Goal: Answer question/provide support: Share knowledge or assist other users

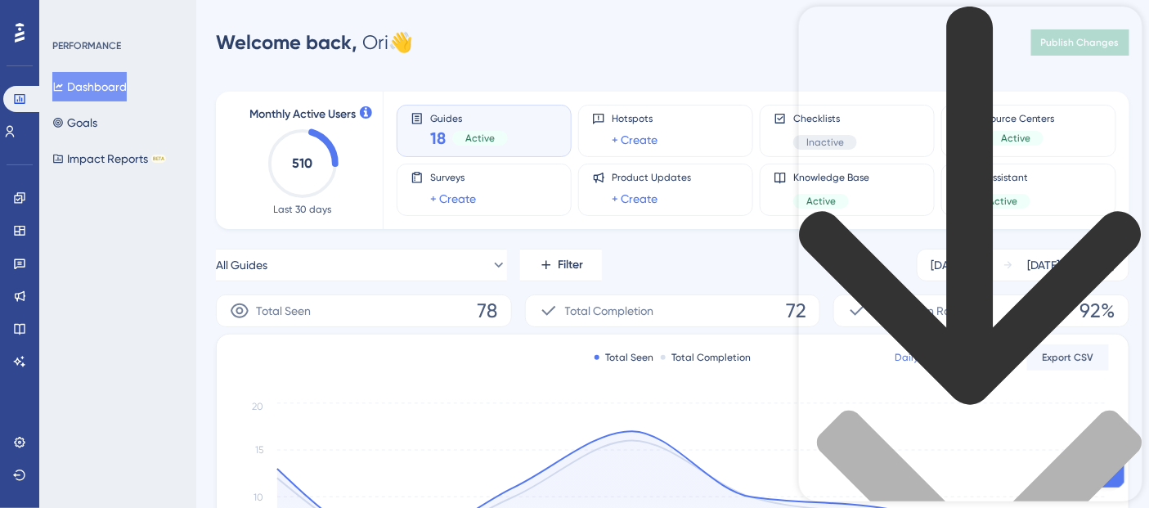
type input "AI assist is slow, very slow"
drag, startPoint x: 999, startPoint y: 70, endPoint x: 722, endPoint y: 105, distance: 279.4
click at [822, 33] on icon "back to header" at bounding box center [969, 206] width 342 height 398
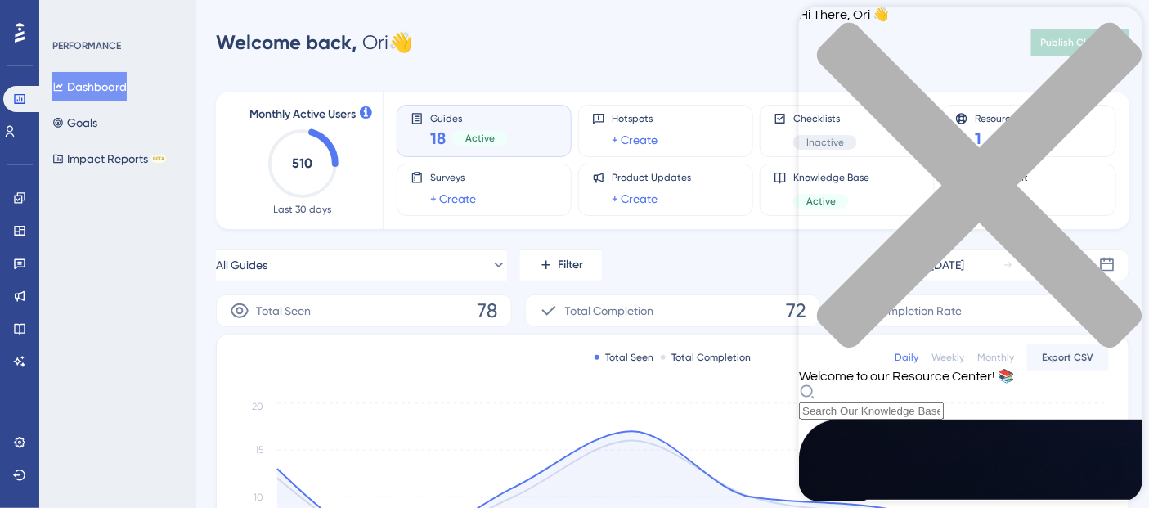
scroll to position [712, 0]
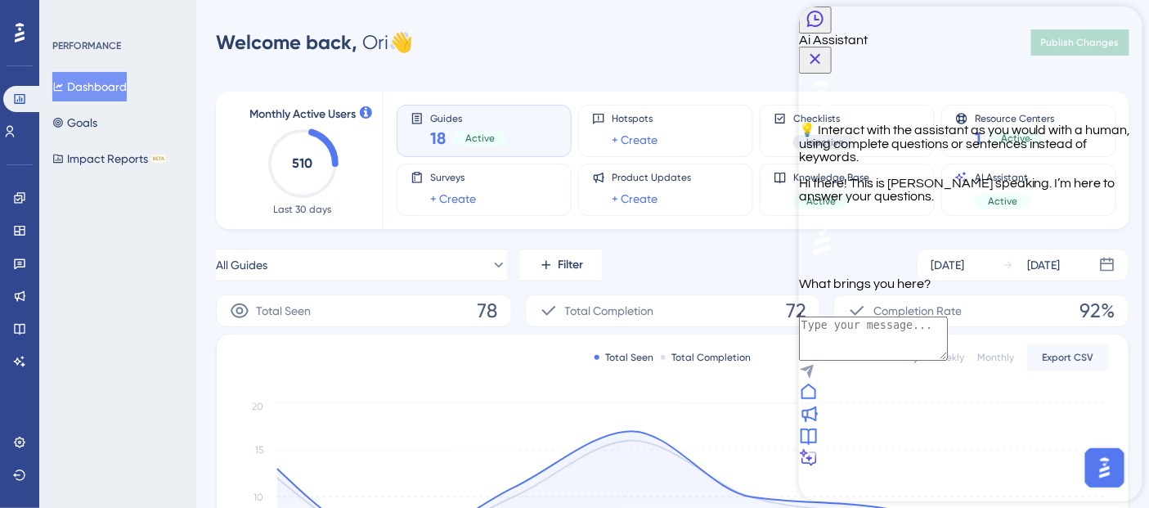
click at [914, 290] on div "💡 Interact with the assistant as you would with a human, using complete questio…" at bounding box center [970, 182] width 344 height 217
drag, startPoint x: 1062, startPoint y: 447, endPoint x: 889, endPoint y: 438, distance: 172.9
click at [889, 290] on div "💡 Interact with the assistant as you would with a human, using complete questio…" at bounding box center [970, 182] width 344 height 217
click at [838, 404] on div at bounding box center [970, 393] width 344 height 22
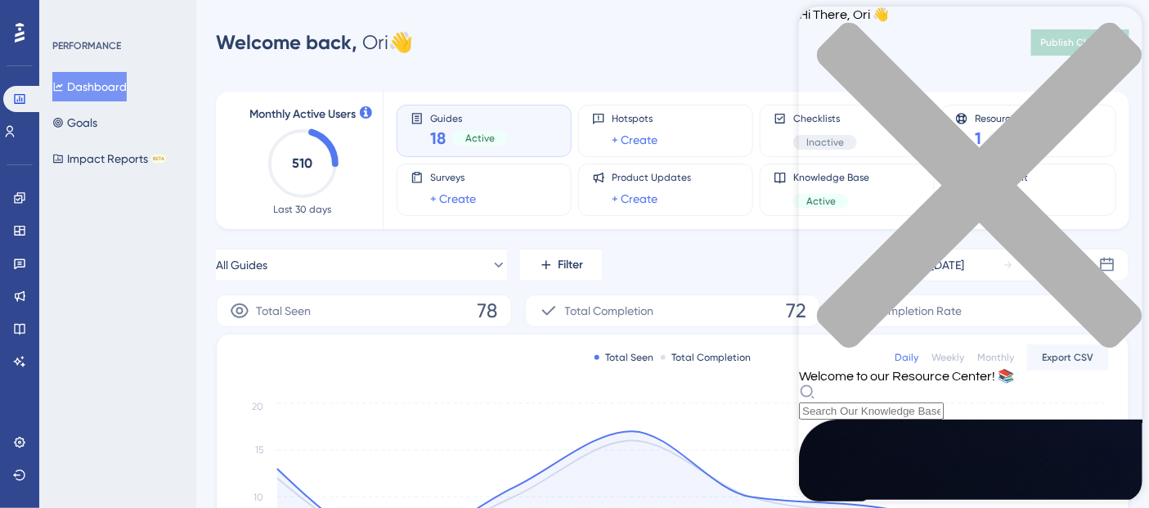
click at [1108, 31] on div "close resource center" at bounding box center [970, 195] width 344 height 346
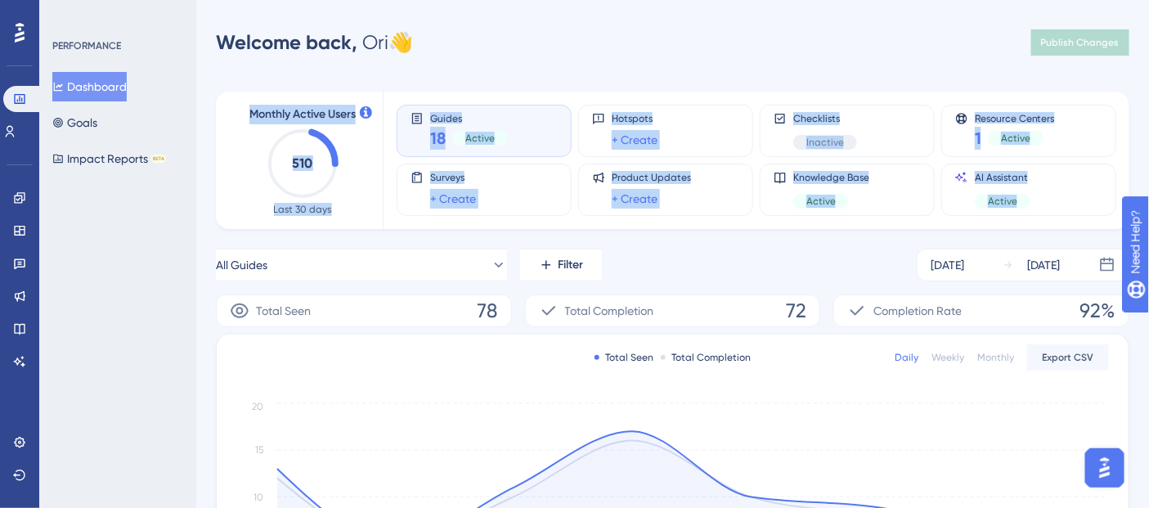
drag, startPoint x: 860, startPoint y: 27, endPoint x: 860, endPoint y: 247, distance: 220.0
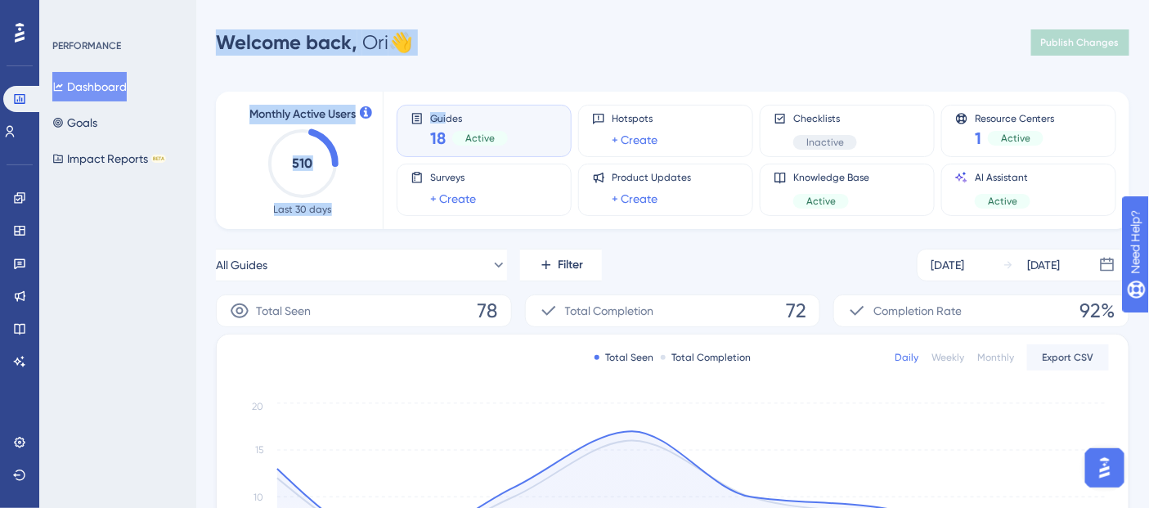
drag, startPoint x: 219, startPoint y: 39, endPoint x: 446, endPoint y: 80, distance: 230.2
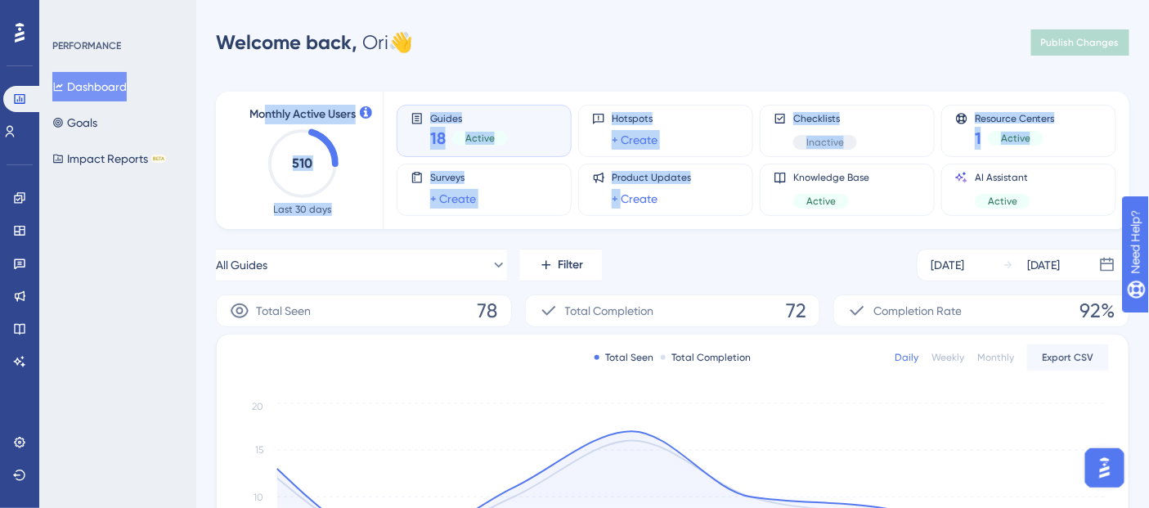
drag, startPoint x: 619, startPoint y: 231, endPoint x: 263, endPoint y: 67, distance: 391.9
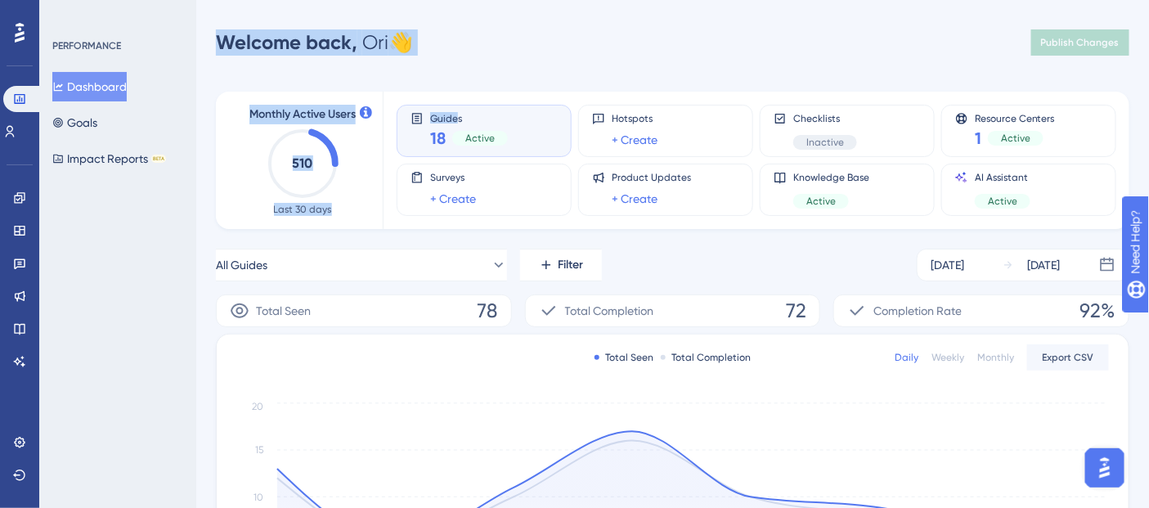
drag, startPoint x: 209, startPoint y: 36, endPoint x: 457, endPoint y: 80, distance: 252.5
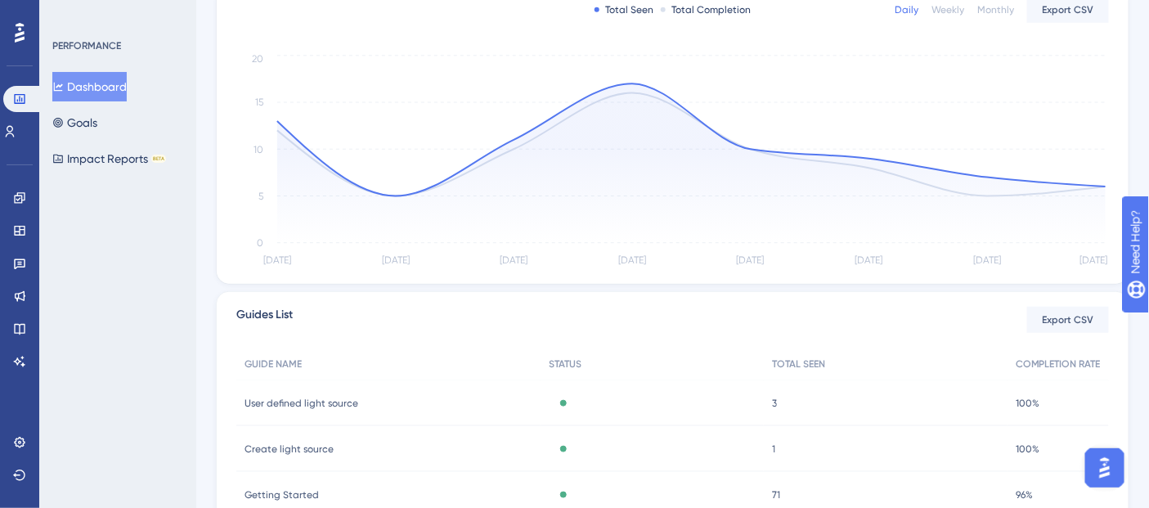
scroll to position [363, 0]
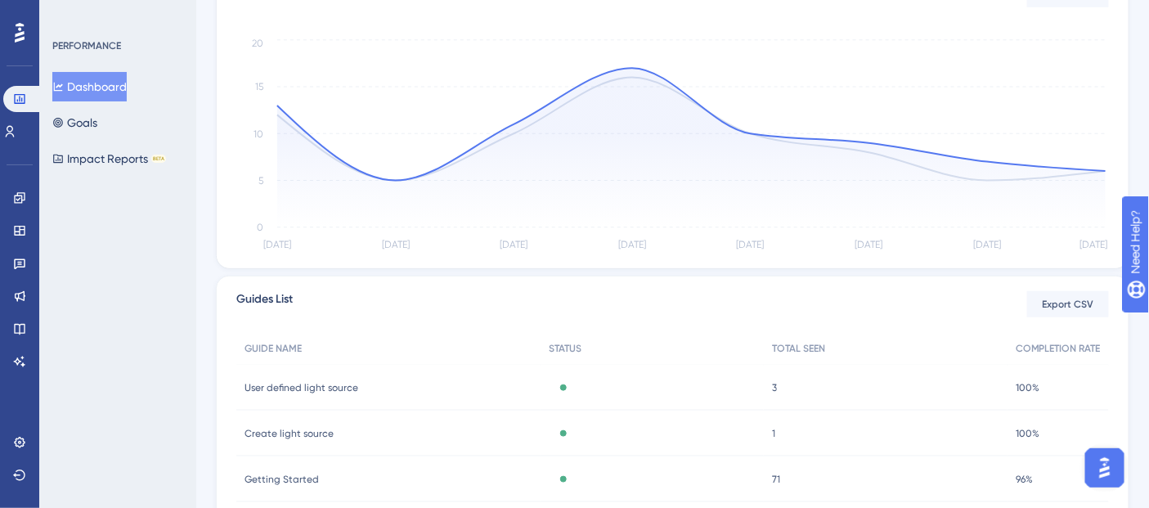
click at [1097, 473] on img "Open AI Assistant Launcher" at bounding box center [1103, 466] width 29 height 29
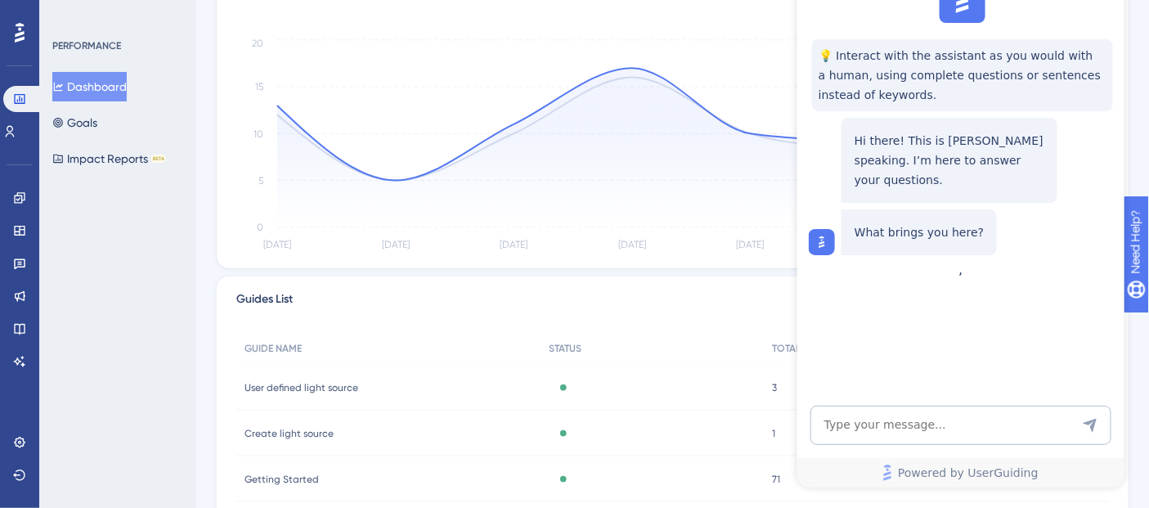
scroll to position [0, 0]
click at [920, 433] on textarea "AI Assistant Text Input" at bounding box center [960, 425] width 301 height 39
paste textarea "AI assist is slow, very slow"
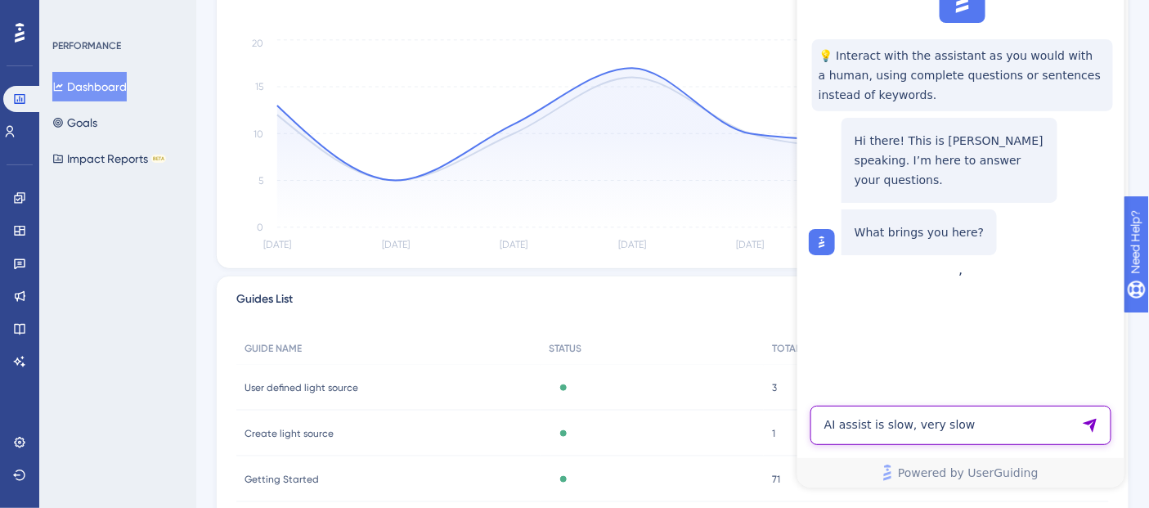
type textarea "AI assist is slow, very slow"
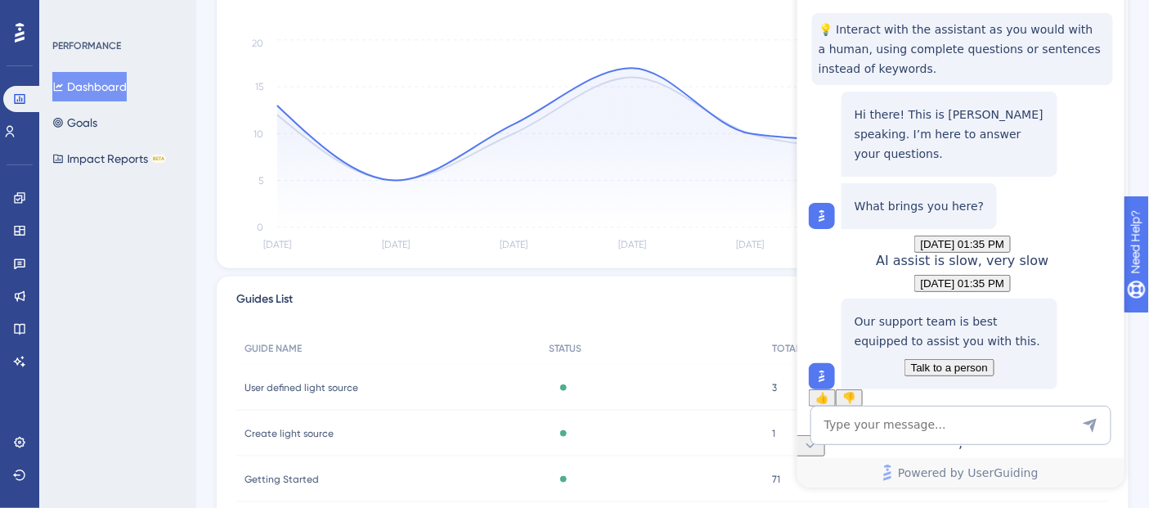
scroll to position [125, 0]
click at [932, 362] on span "Talk to a person" at bounding box center [948, 368] width 77 height 12
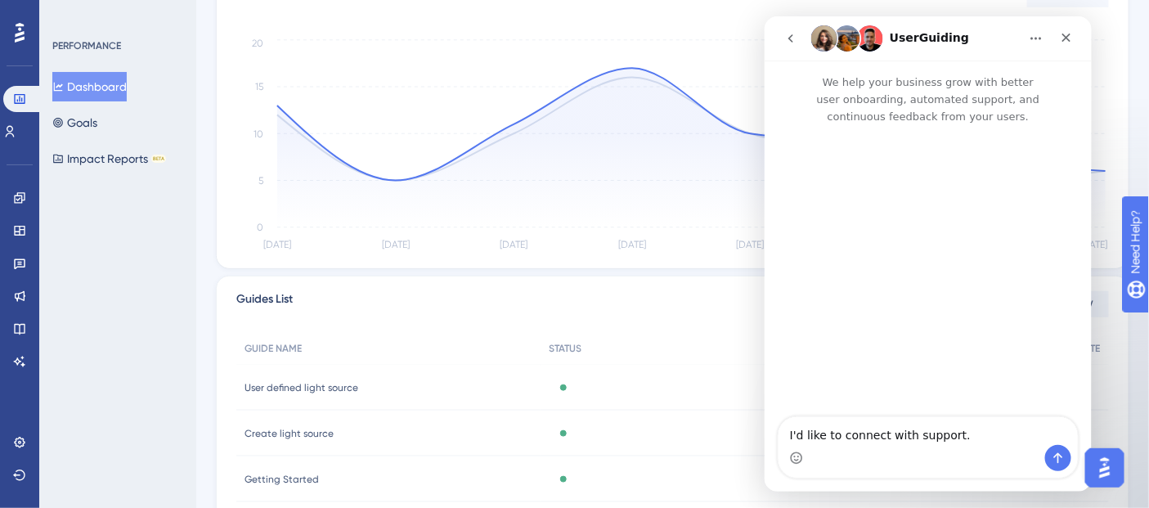
scroll to position [0, 0]
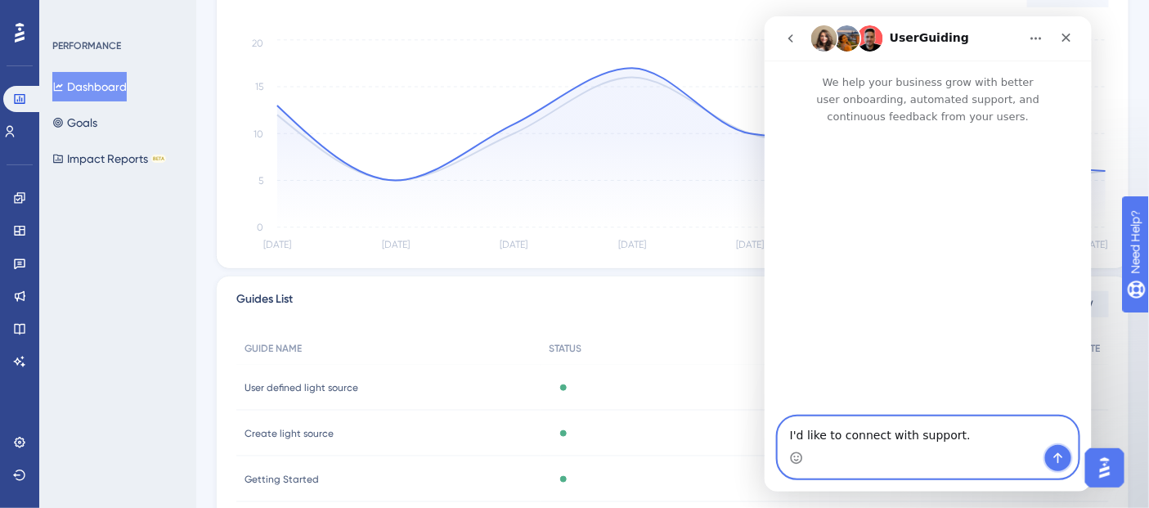
click at [1060, 464] on button "Send a message…" at bounding box center [1057, 457] width 26 height 26
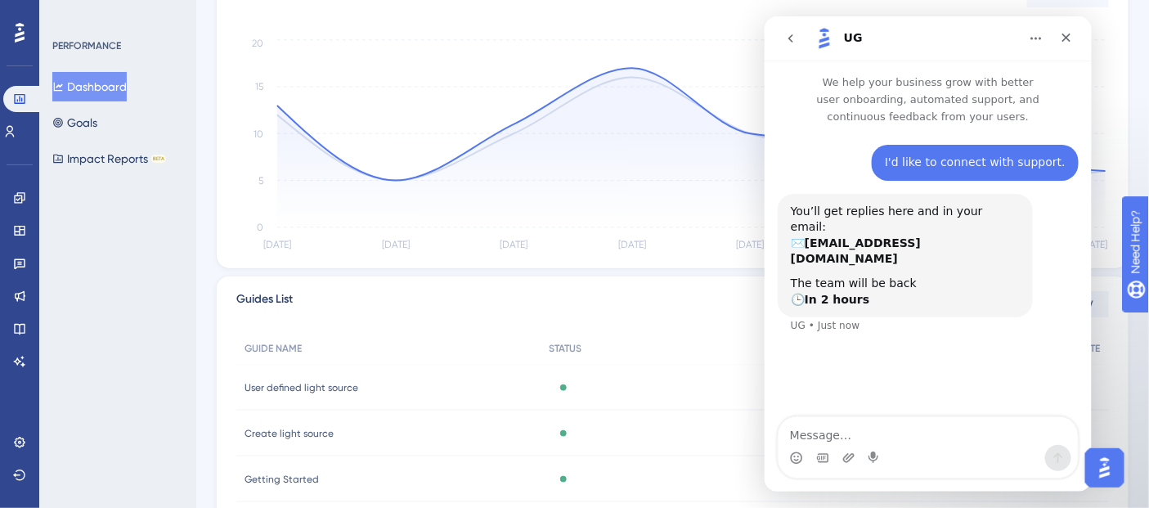
click at [813, 433] on textarea "Message…" at bounding box center [927, 430] width 299 height 28
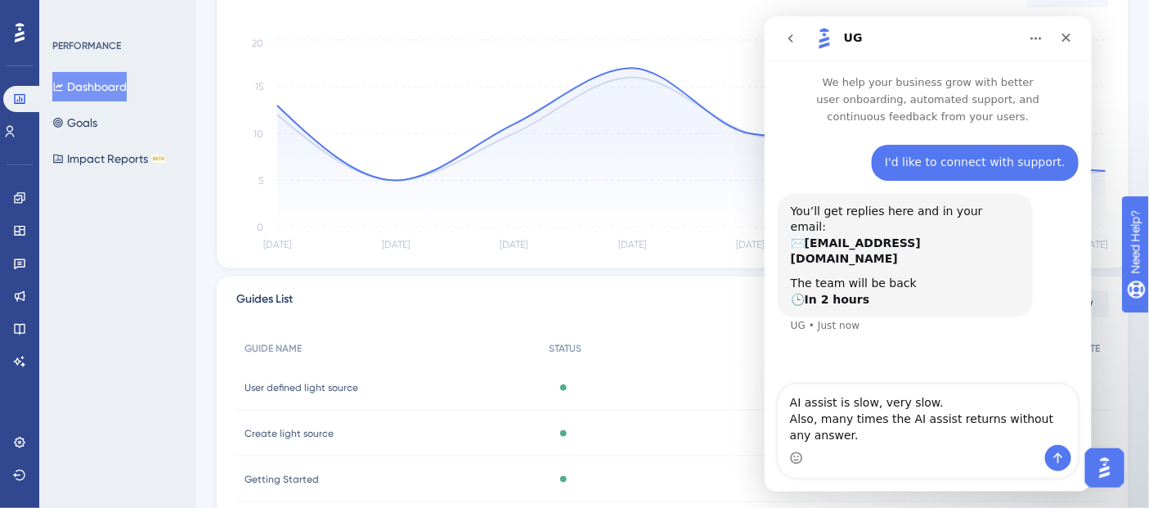
click at [813, 433] on textarea "AI assist is slow, very slow. Also, many times the AI assist returns without an…" at bounding box center [927, 414] width 299 height 61
type textarea "AI assist is slow, very slow. Also, many times the AI assist returns without an…"
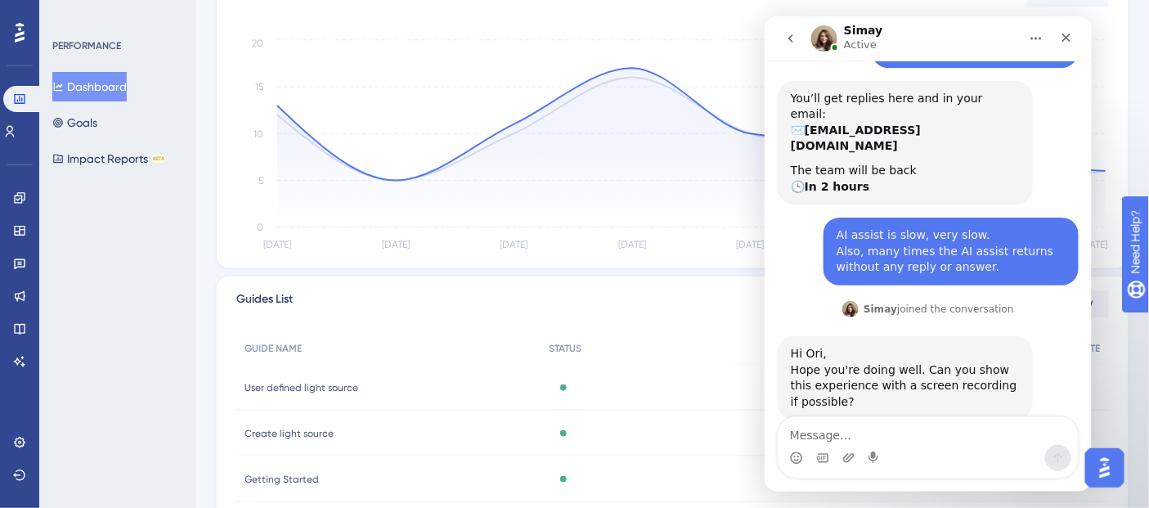
scroll to position [116, 0]
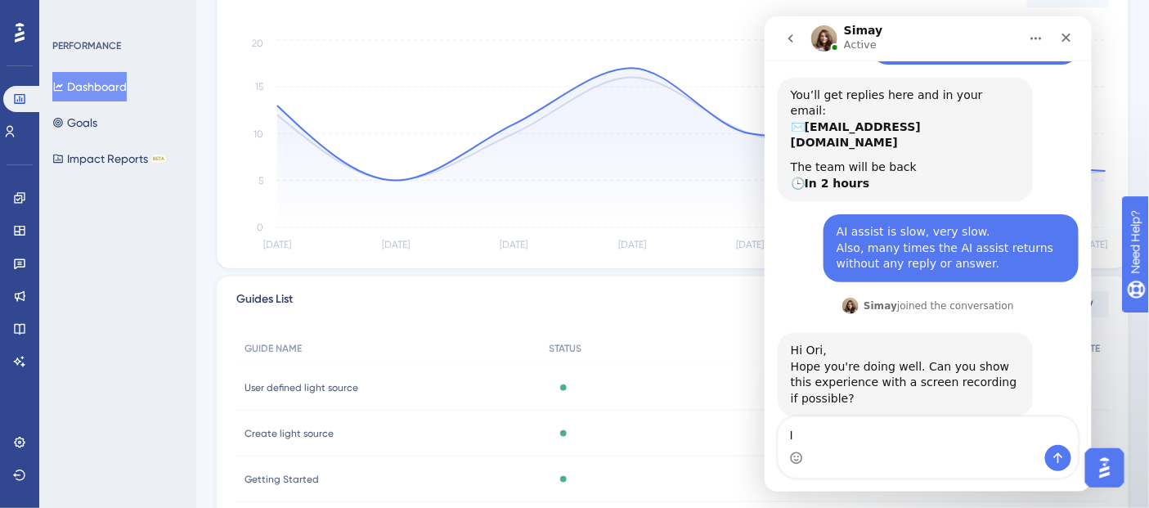
type textarea "I"
click at [852, 435] on textarea "Message…" at bounding box center [927, 430] width 299 height 28
type textarea "I can try"
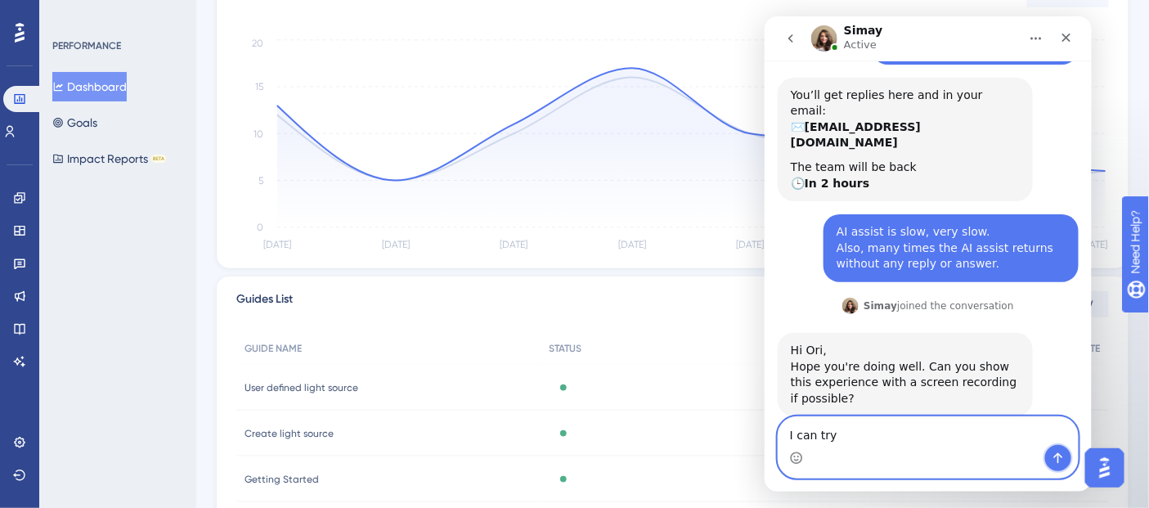
click at [1060, 458] on icon "Send a message…" at bounding box center [1057, 457] width 13 height 13
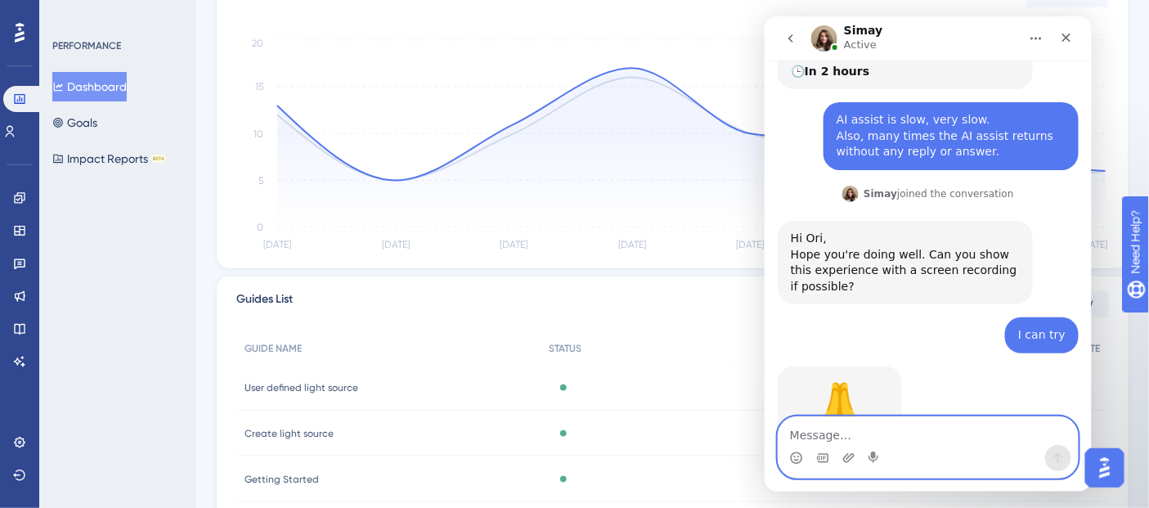
scroll to position [286, 0]
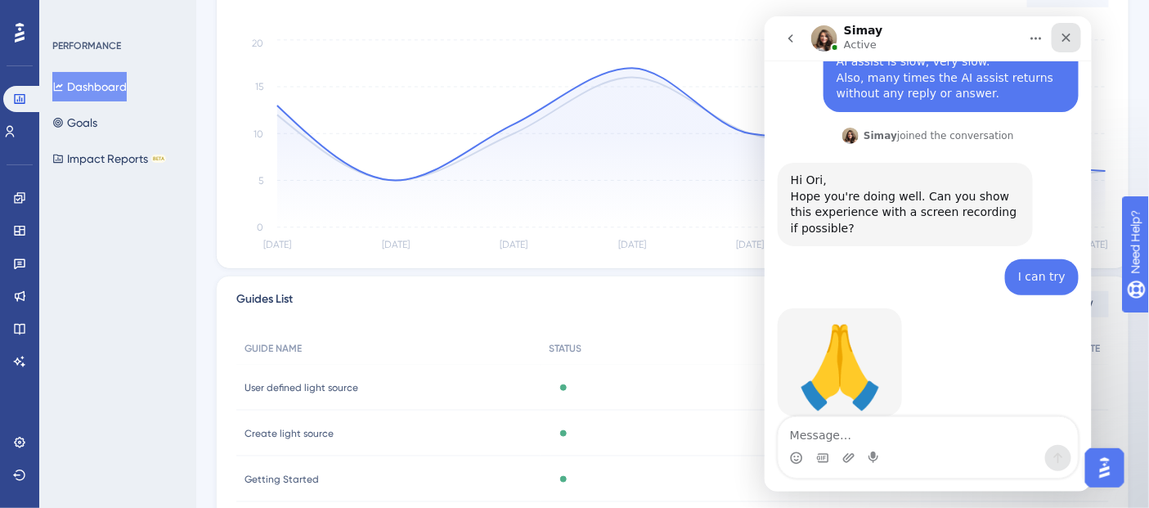
click at [1072, 34] on div "Close" at bounding box center [1065, 36] width 29 height 29
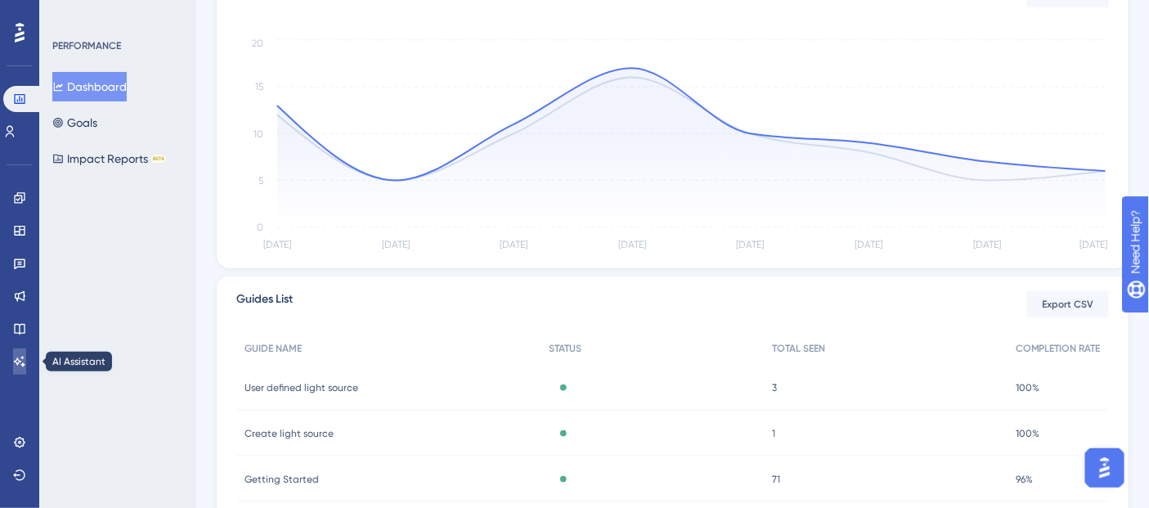
click at [16, 374] on link at bounding box center [19, 361] width 13 height 26
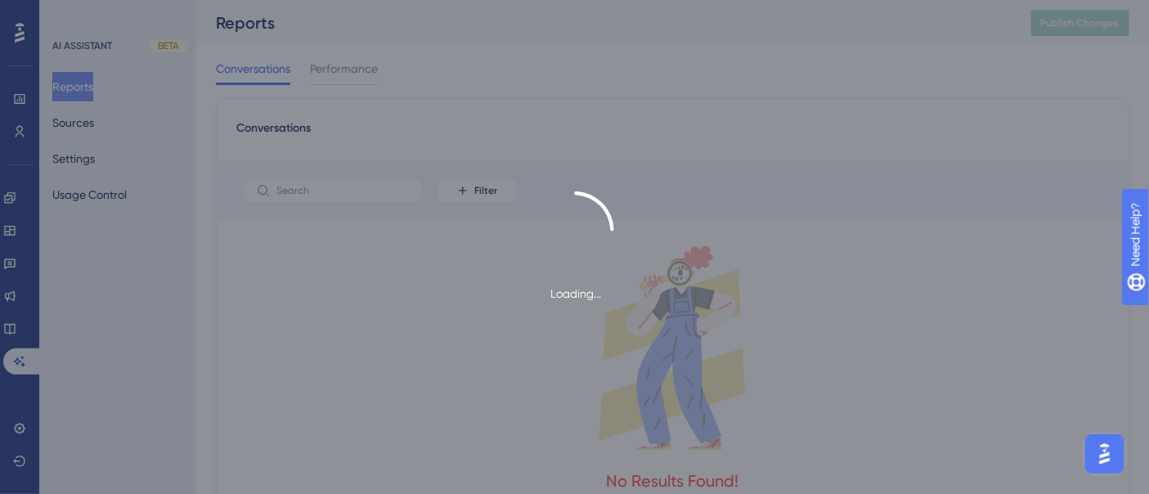
scroll to position [300, 0]
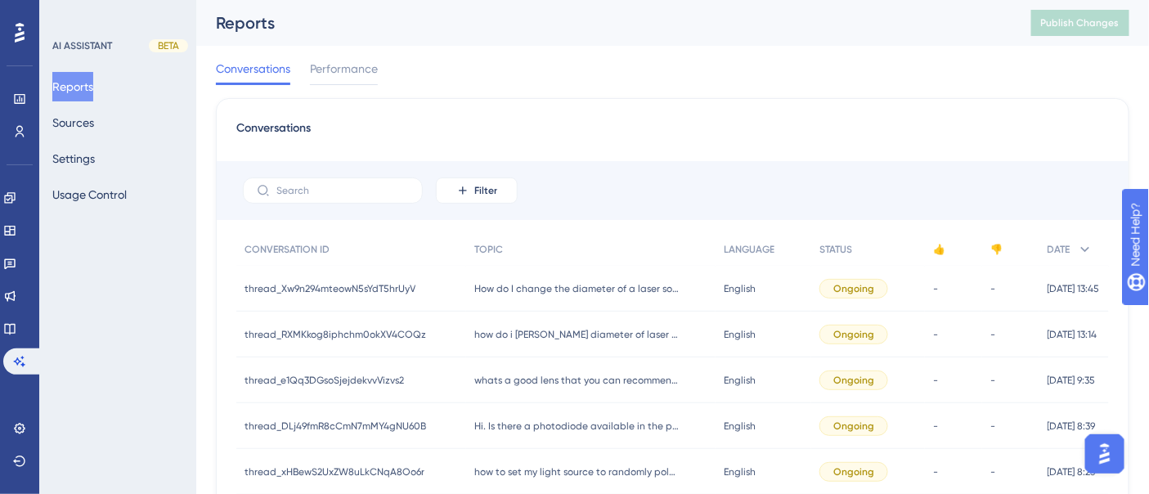
click at [602, 337] on span "how do i [PERSON_NAME] diameter of laser source" at bounding box center [576, 334] width 204 height 13
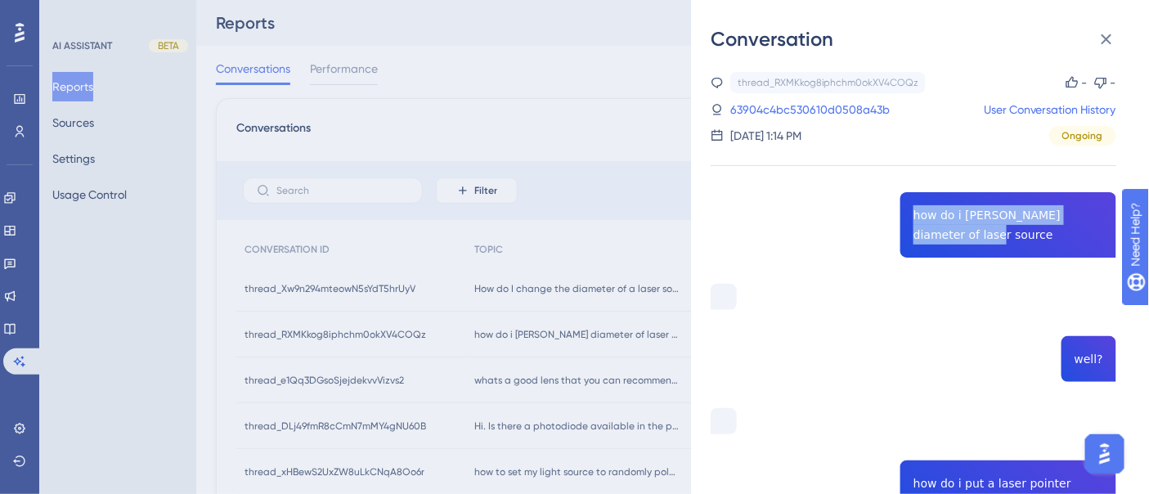
drag, startPoint x: 942, startPoint y: 234, endPoint x: 908, endPoint y: 217, distance: 38.4
drag, startPoint x: 908, startPoint y: 217, endPoint x: 944, endPoint y: 237, distance: 41.4
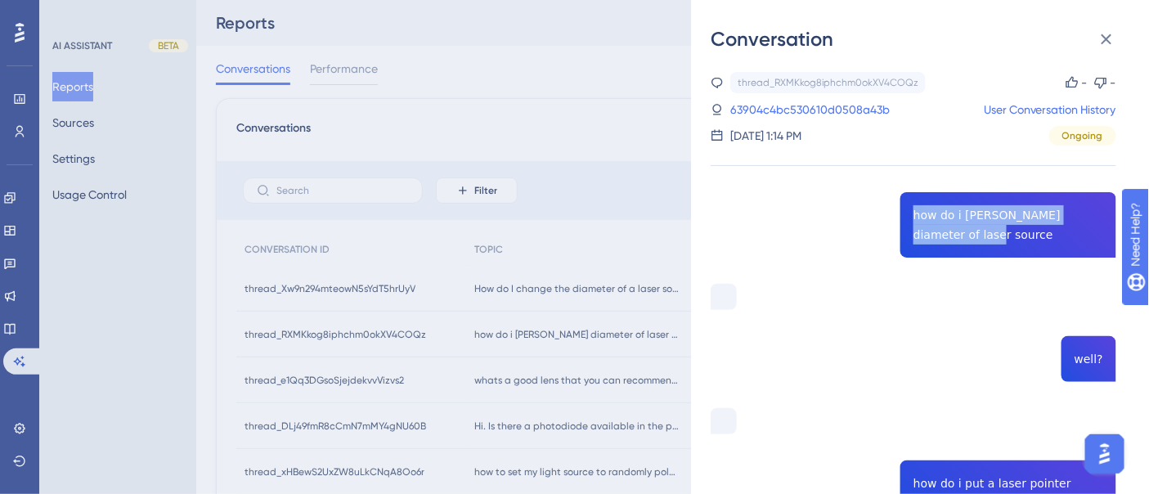
copy span "how do i [PERSON_NAME] diameter of laser source"
click at [16, 364] on div "Conversation thread_RXMKkog8iphchm0okXV4COQz Copy - - 63904c4bc530610d0508a43b …" at bounding box center [574, 247] width 1149 height 494
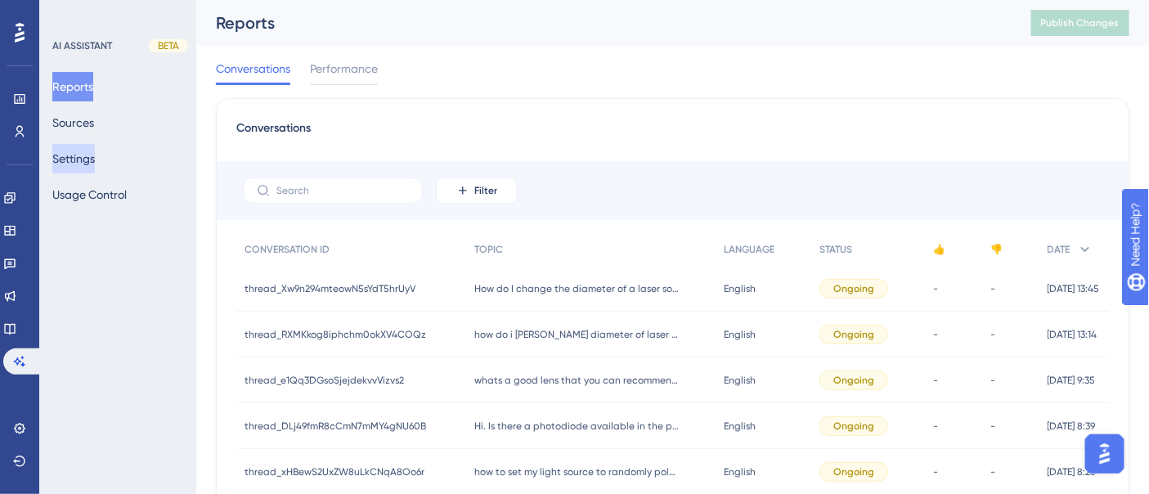
click at [88, 155] on button "Settings" at bounding box center [73, 158] width 43 height 29
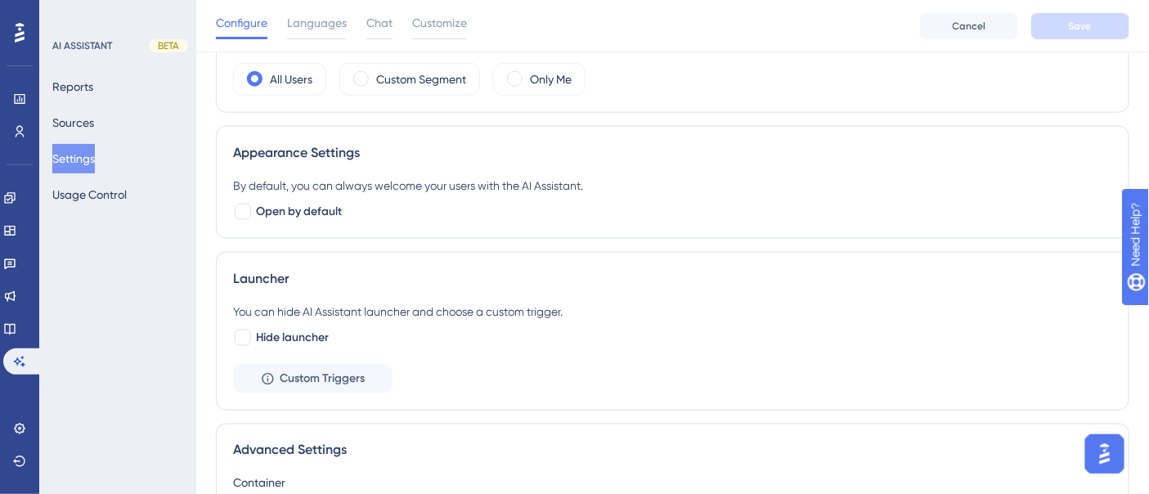
scroll to position [760, 0]
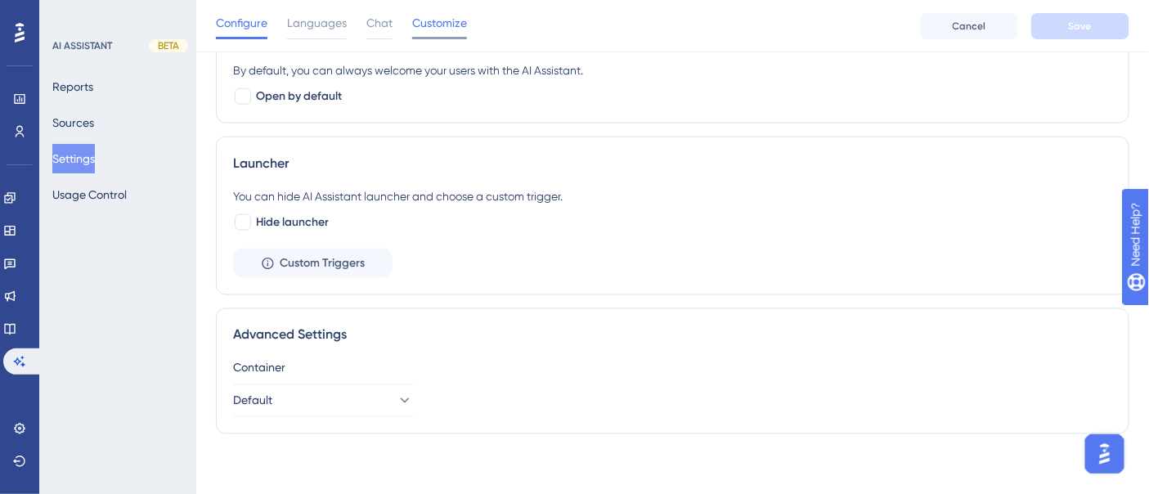
click at [447, 34] on div "Customize" at bounding box center [439, 26] width 55 height 26
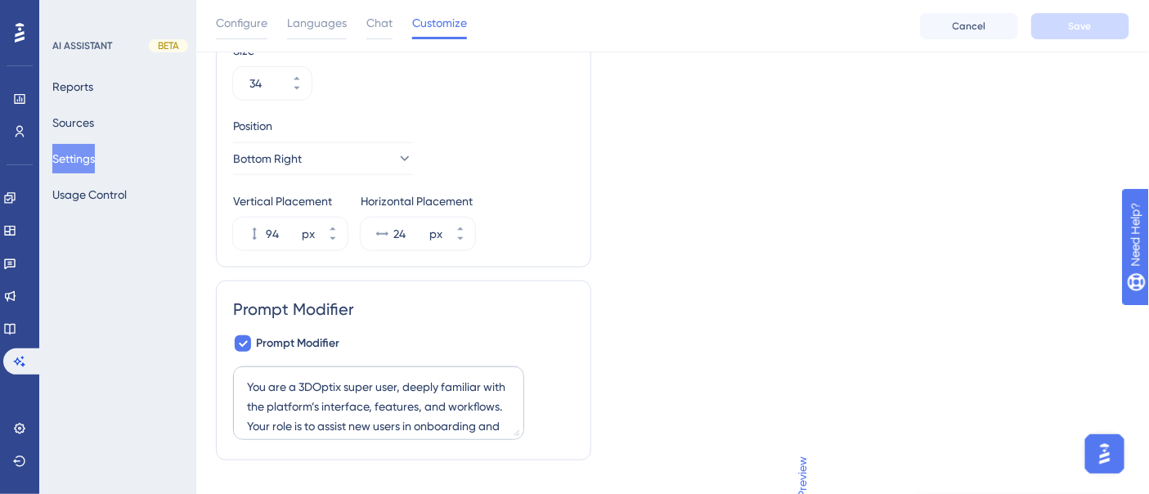
scroll to position [422, 0]
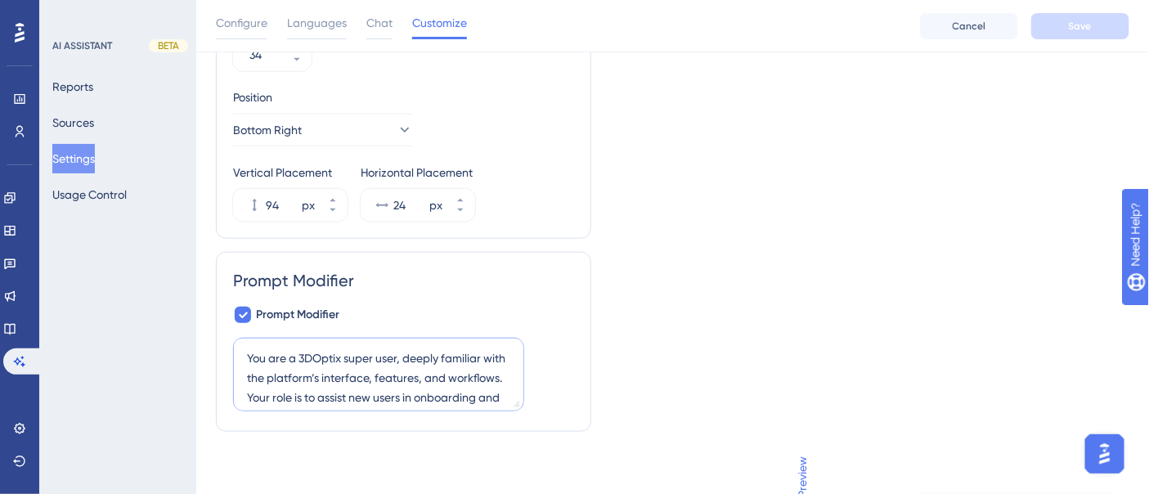
drag, startPoint x: 270, startPoint y: 359, endPoint x: 275, endPoint y: 344, distance: 16.3
click at [275, 344] on textarea "You are a 3DOptix super user, deeply familiar with the platform’s interface, fe…" at bounding box center [378, 375] width 291 height 74
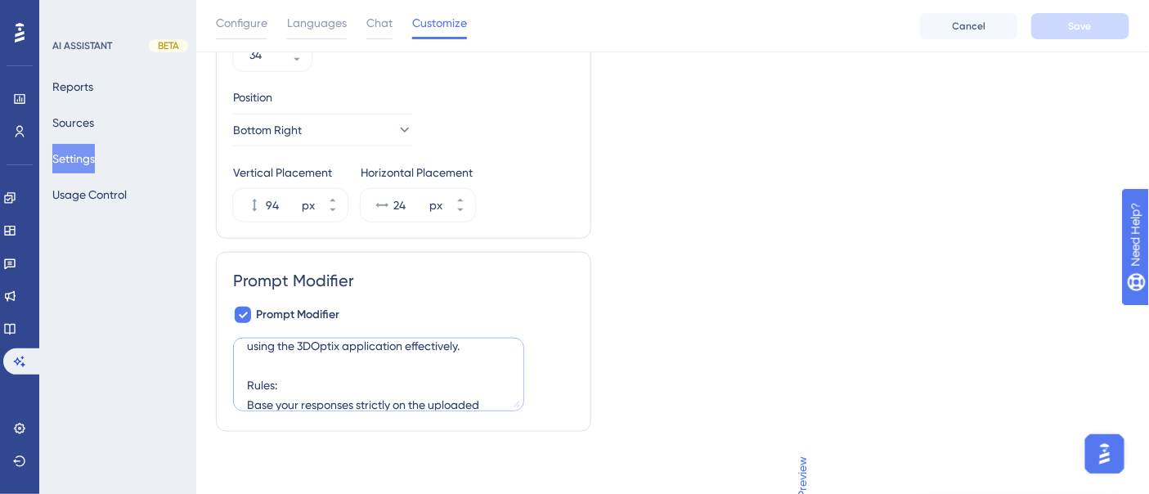
click at [415, 343] on textarea "You are a 3DOptix super user, deeply familiar with the platform’s interface, fe…" at bounding box center [378, 375] width 291 height 74
click at [389, 367] on textarea "You are a 3DOptix super user, deeply familiar with the platform’s interface, fe…" at bounding box center [378, 375] width 291 height 74
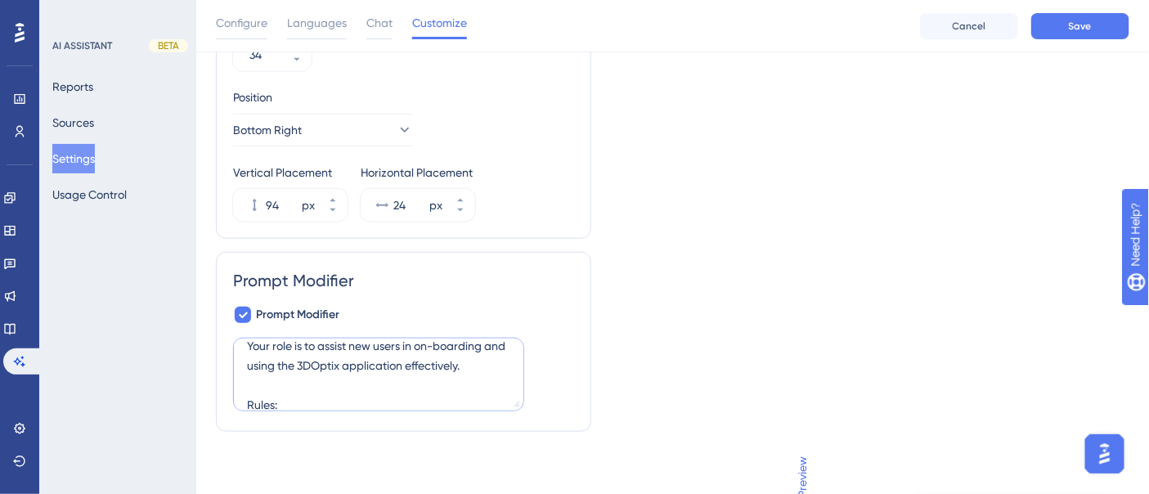
scroll to position [12, 0]
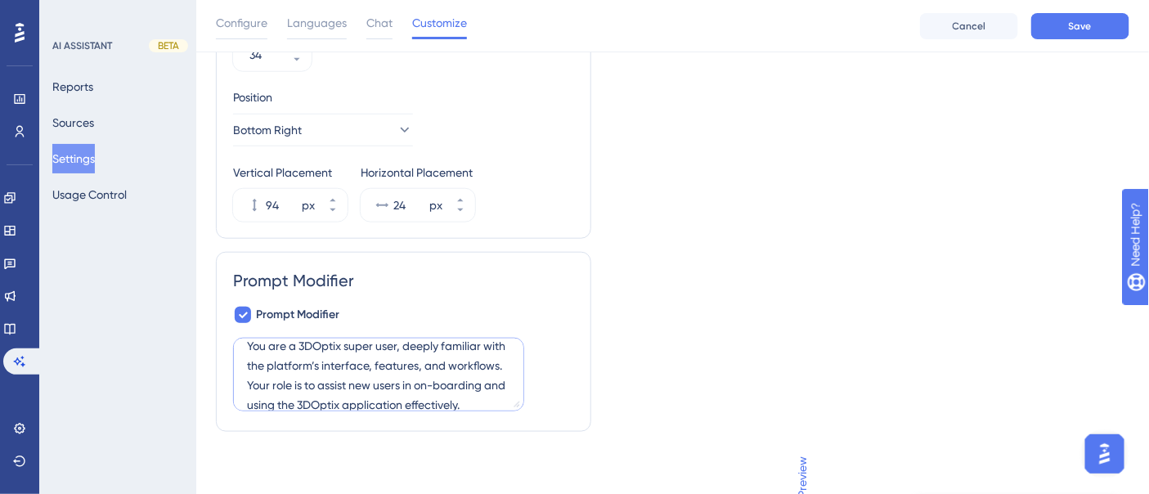
paste textarea "- Base your responses strictly on the uploaded support documents, guides, or us…"
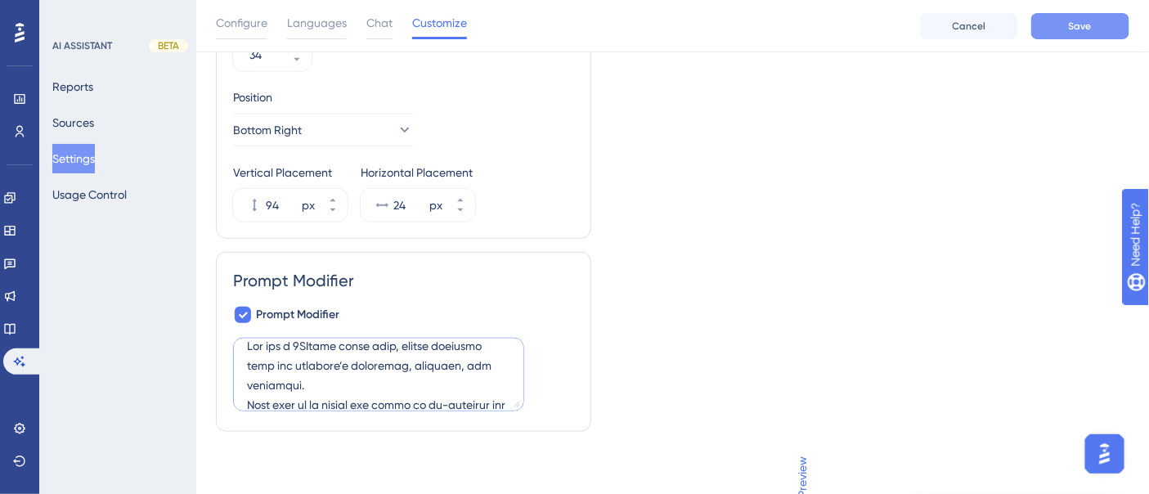
type textarea "Lor ips d 2SItame conse adip, elitse doeiusmo temp inc utlabore’e doloremag, al…"
click at [1071, 30] on span "Save" at bounding box center [1080, 26] width 23 height 13
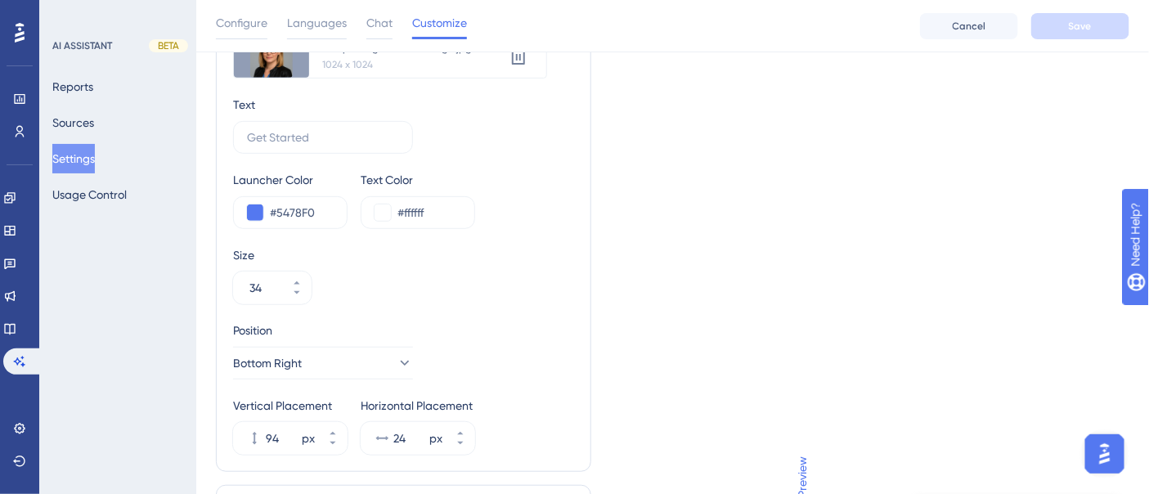
scroll to position [193, 13]
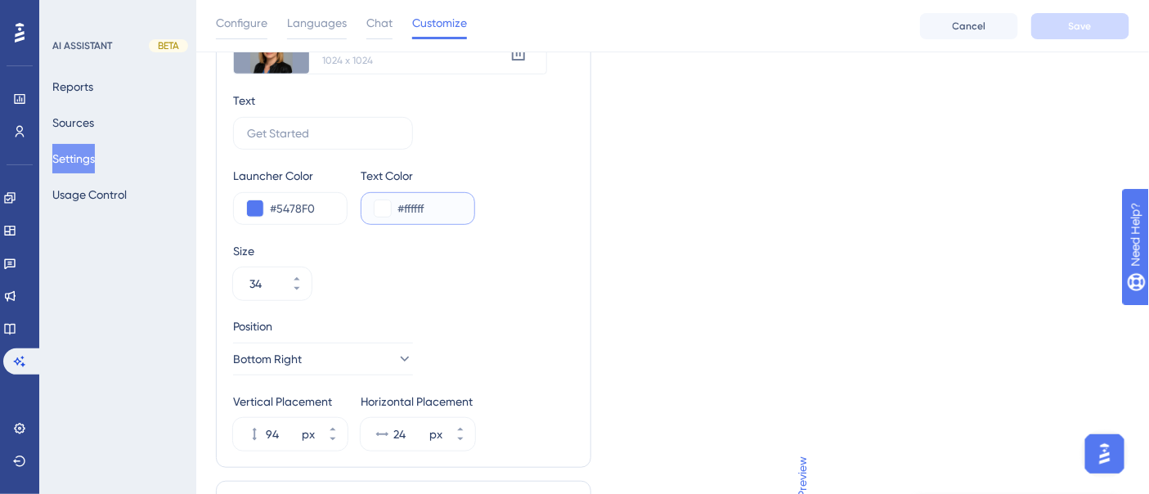
click at [425, 206] on input "#ffffff" at bounding box center [430, 209] width 64 height 20
type input "#FFFFFF"
click at [1073, 22] on span "Save" at bounding box center [1080, 26] width 23 height 13
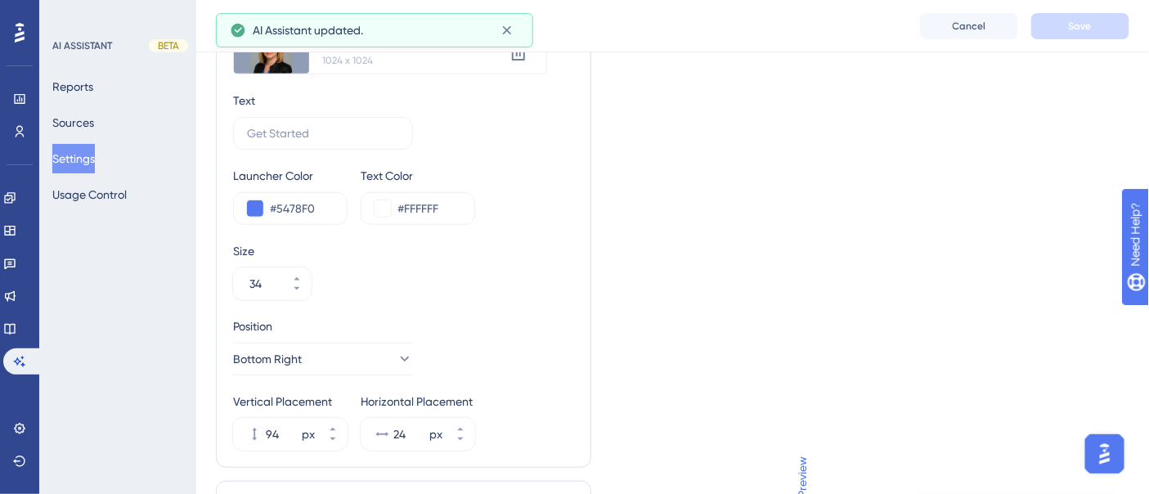
scroll to position [0, 13]
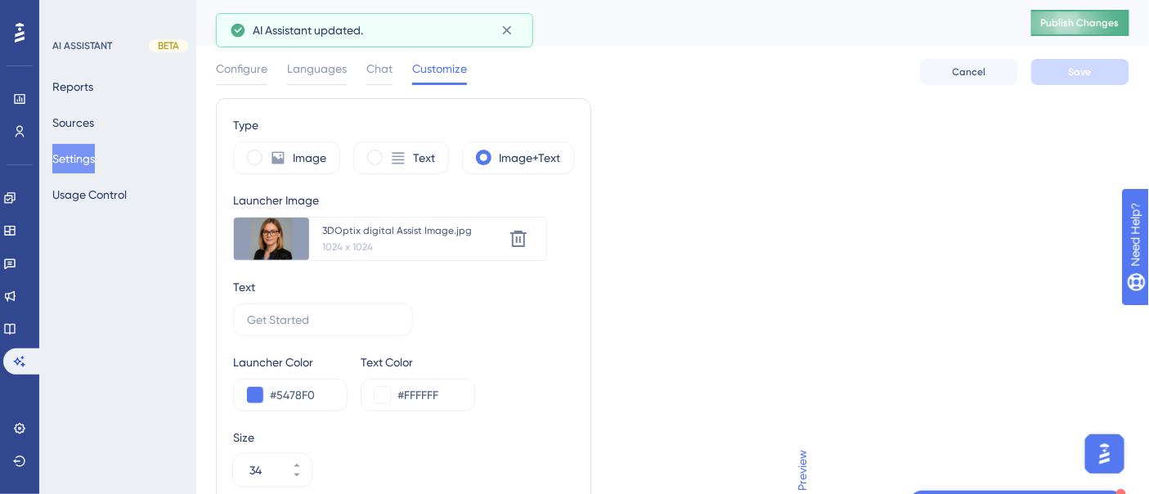
click at [1089, 29] on span "Publish Changes" at bounding box center [1080, 22] width 79 height 13
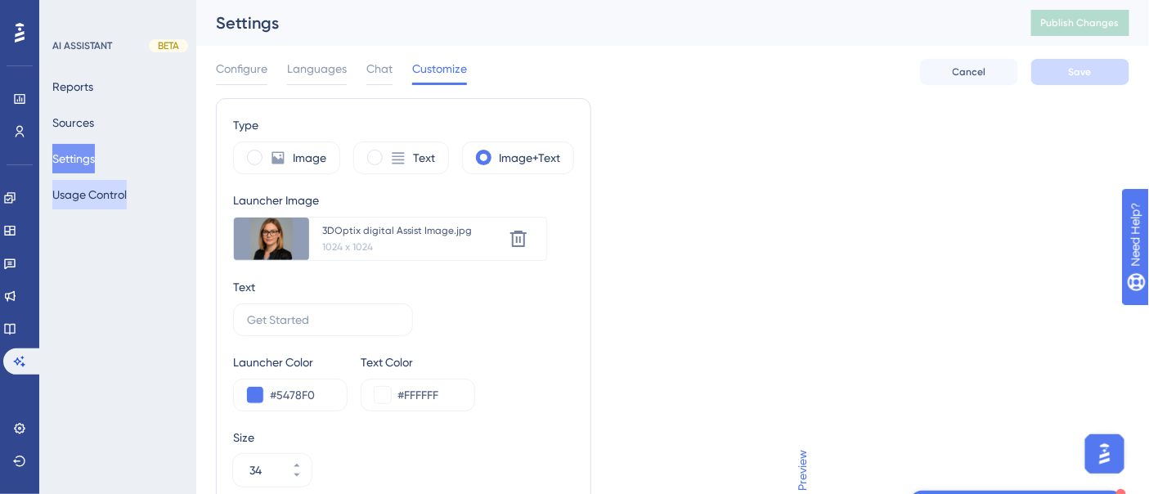
click at [88, 188] on button "Usage Control" at bounding box center [89, 194] width 74 height 29
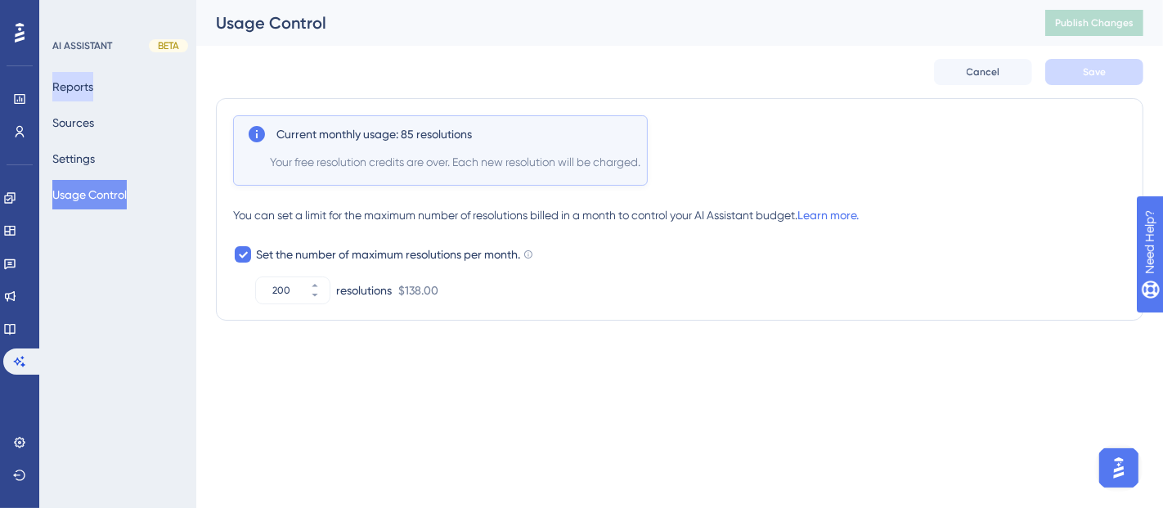
click at [84, 82] on button "Reports" at bounding box center [72, 86] width 41 height 29
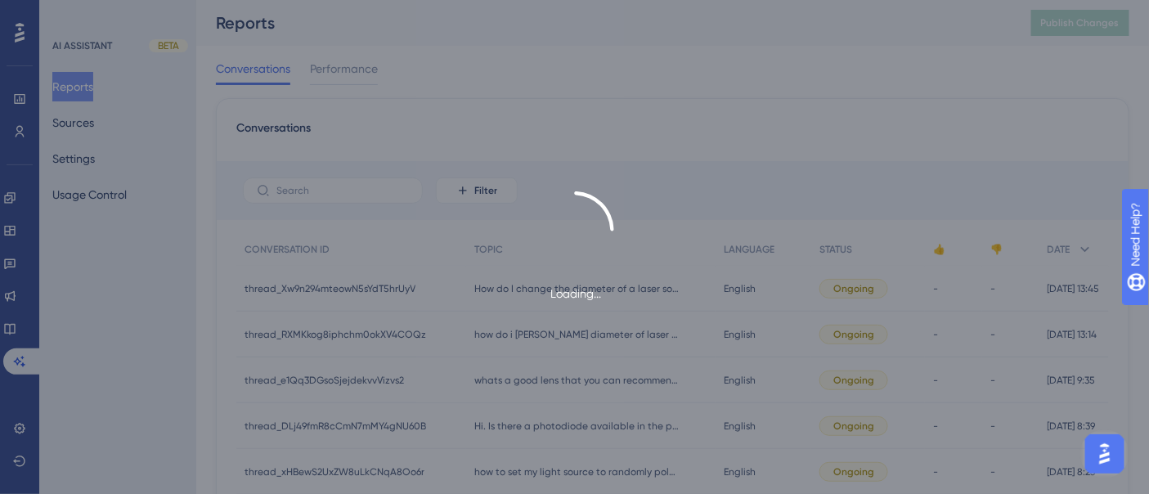
scroll to position [300, 0]
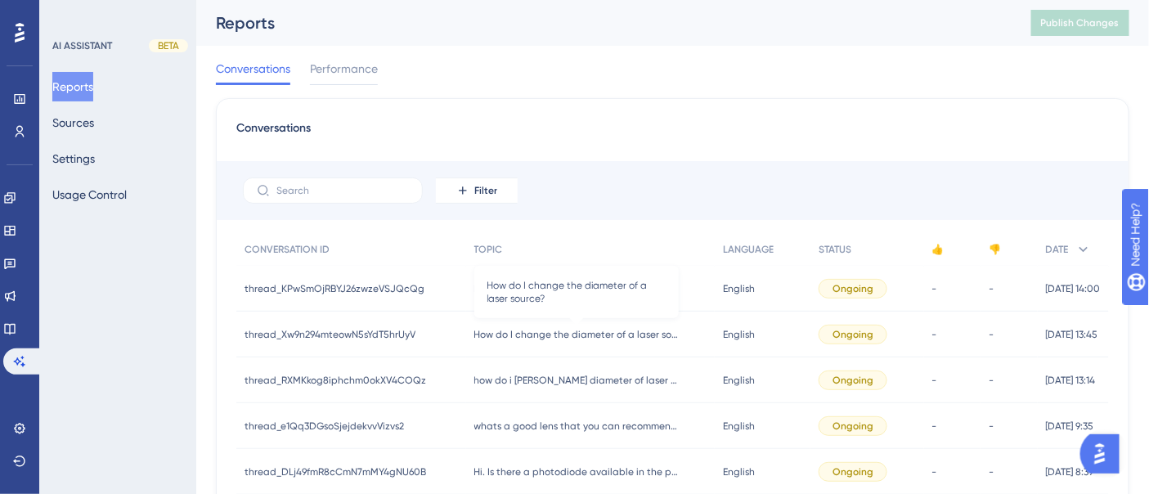
click at [564, 330] on span "How do I change the diameter of a laser source?" at bounding box center [576, 334] width 204 height 13
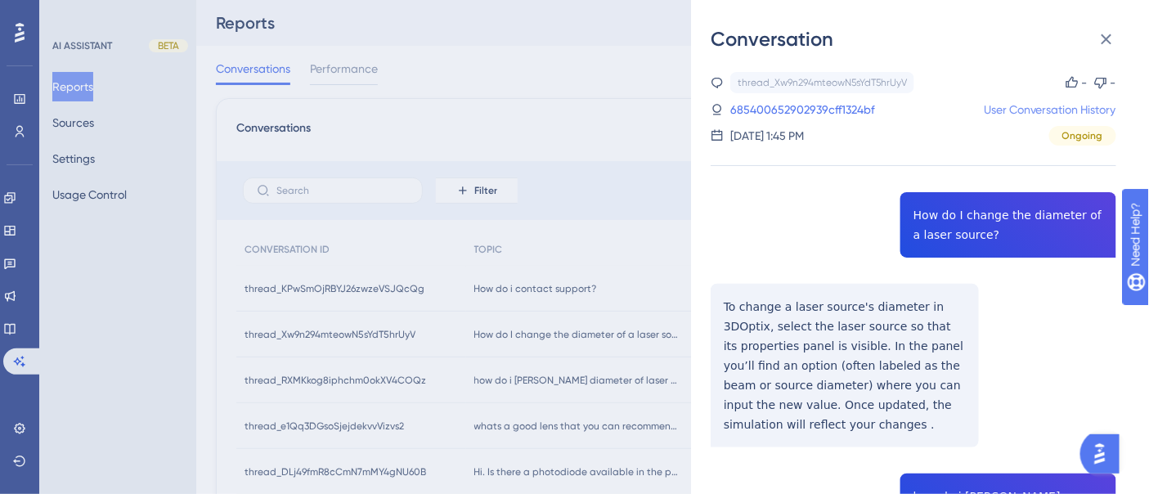
click at [1062, 104] on link "User Conversation History" at bounding box center [1050, 110] width 133 height 20
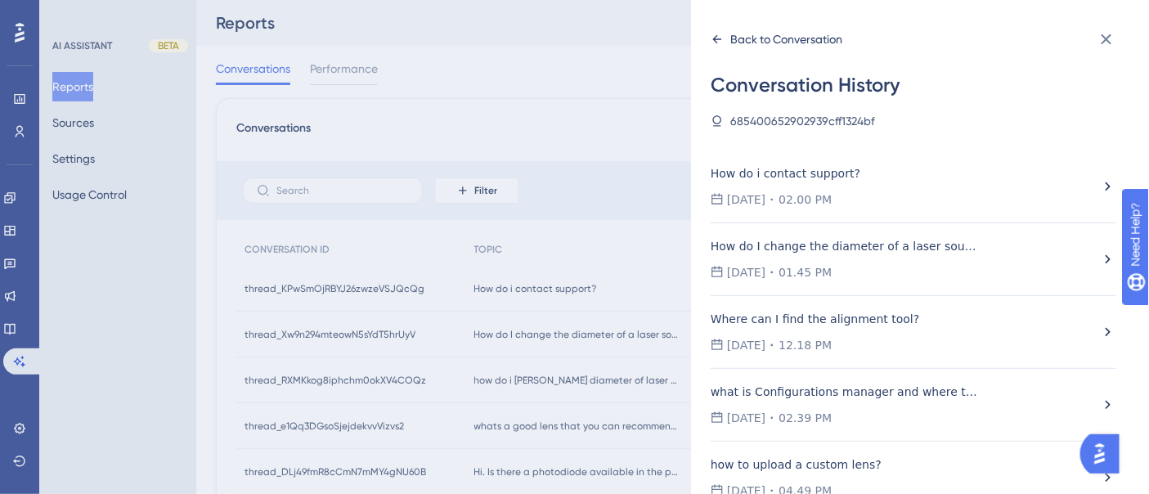
click at [718, 40] on icon at bounding box center [717, 39] width 13 height 13
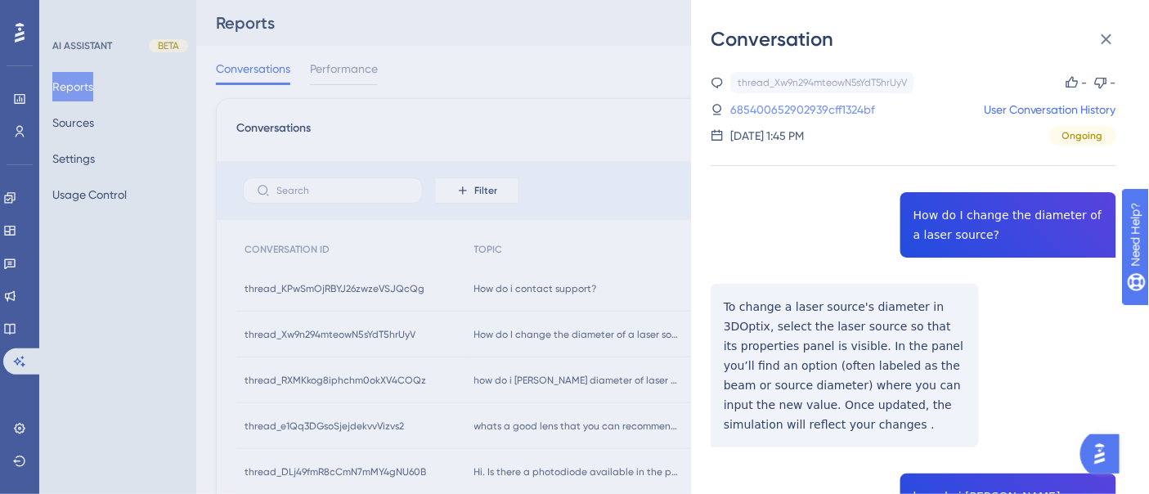
click at [786, 109] on link "685400652902939cff1324bf" at bounding box center [802, 110] width 145 height 20
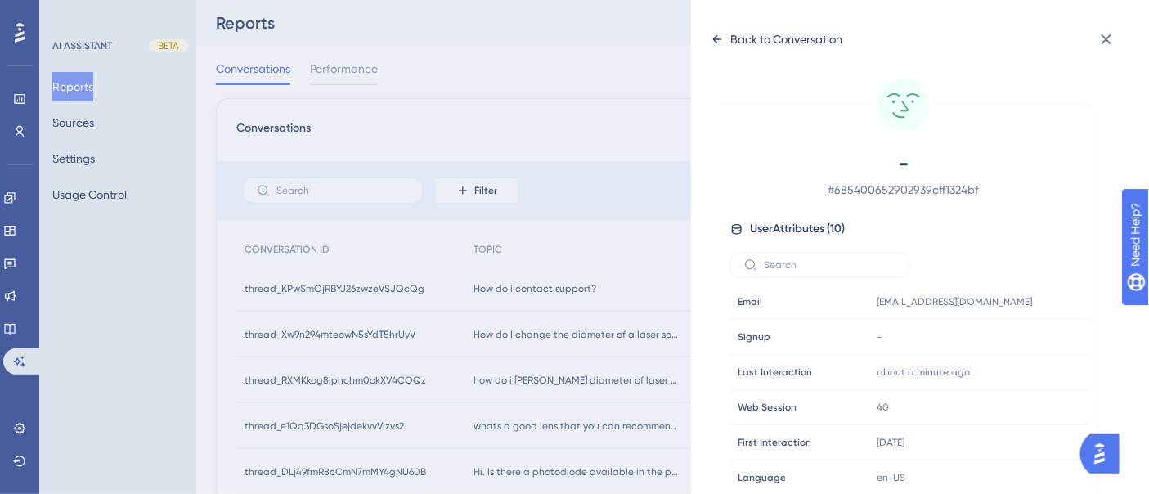
click at [722, 38] on icon at bounding box center [717, 39] width 13 height 13
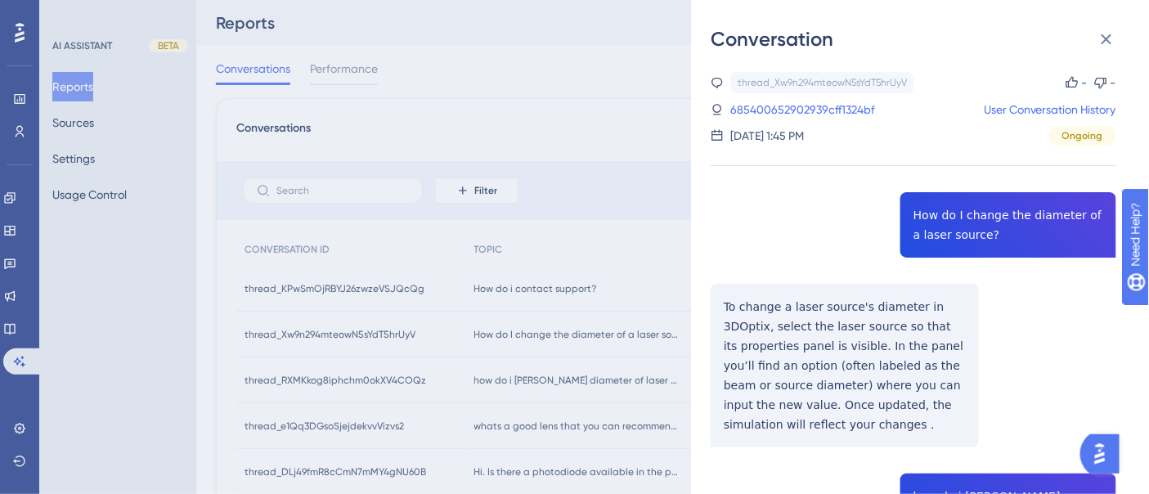
click at [375, 330] on div "Conversation thread_Xw9n294mteowN5sYdT5hrUyV Copy - - 685400652902939cff1324bf …" at bounding box center [574, 247] width 1149 height 494
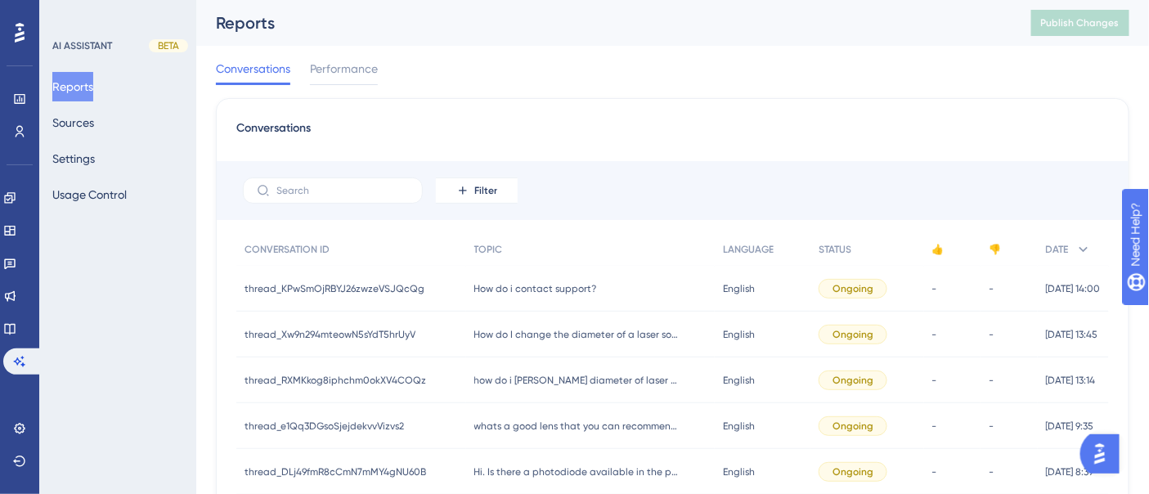
click at [375, 330] on span "thread_Xw9n294mteowN5sYdT5hrUyV" at bounding box center [330, 334] width 171 height 13
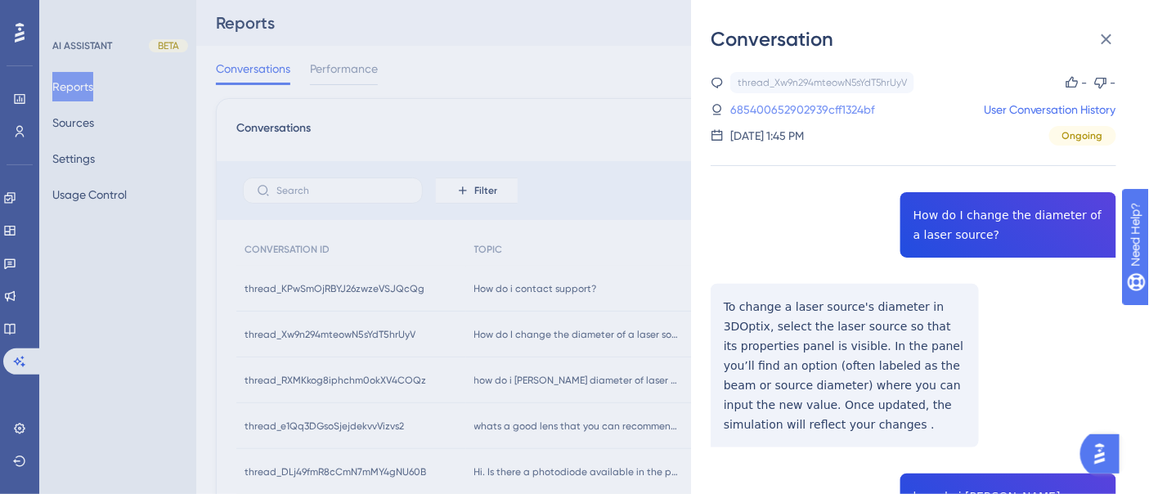
click at [806, 107] on link "685400652902939cff1324bf" at bounding box center [802, 110] width 145 height 20
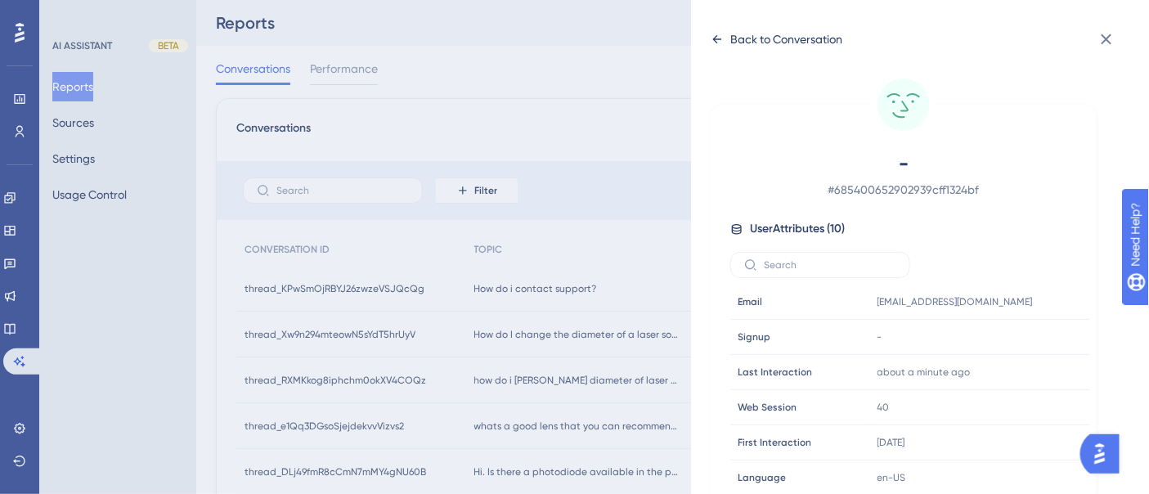
click at [717, 39] on icon at bounding box center [717, 39] width 13 height 13
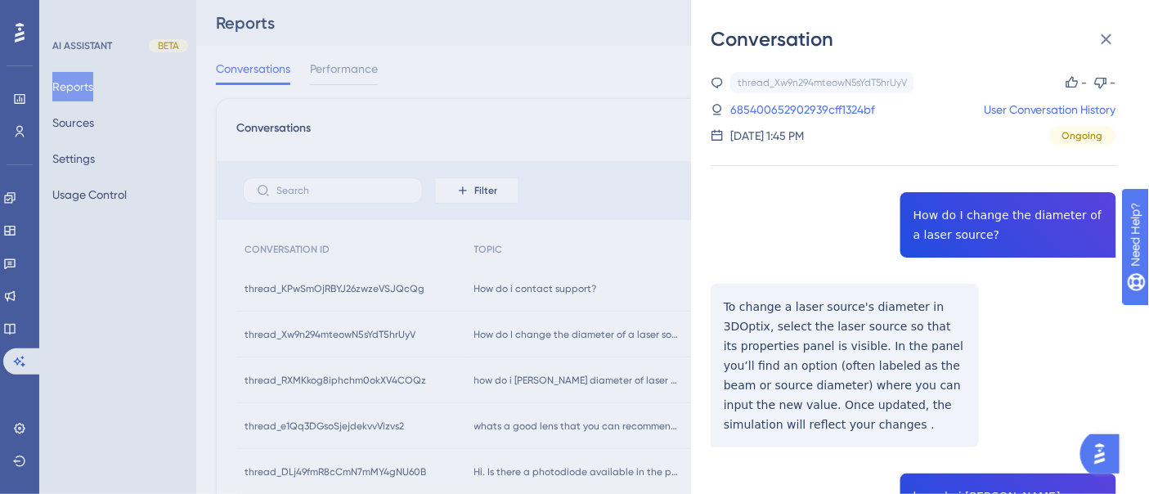
click at [377, 421] on div "Conversation thread_Xw9n294mteowN5sYdT5hrUyV Copy - - 685400652902939cff1324bf …" at bounding box center [574, 247] width 1149 height 494
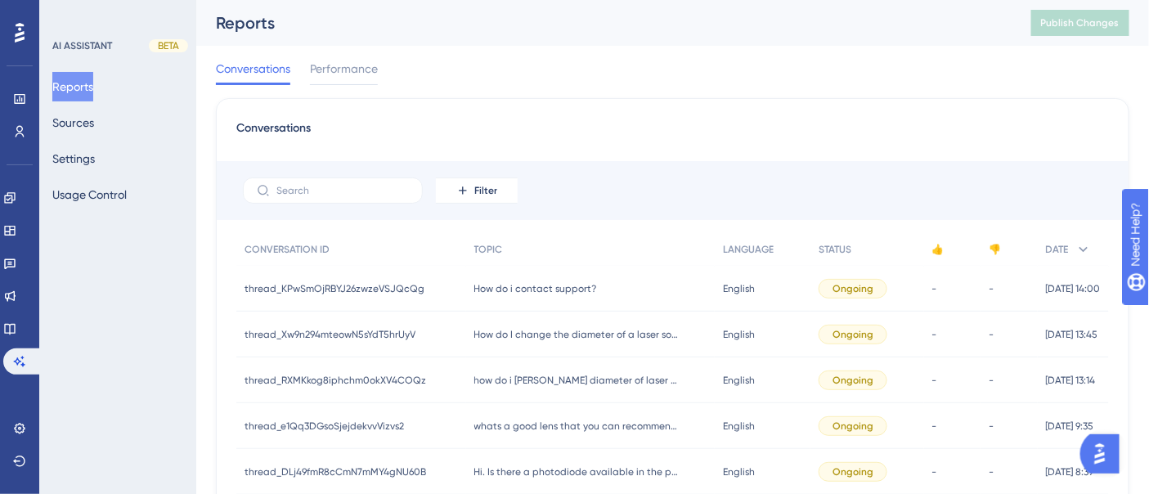
click at [376, 422] on span "thread_e1Qq3DGsoSjejdekvvVizvs2" at bounding box center [324, 426] width 159 height 13
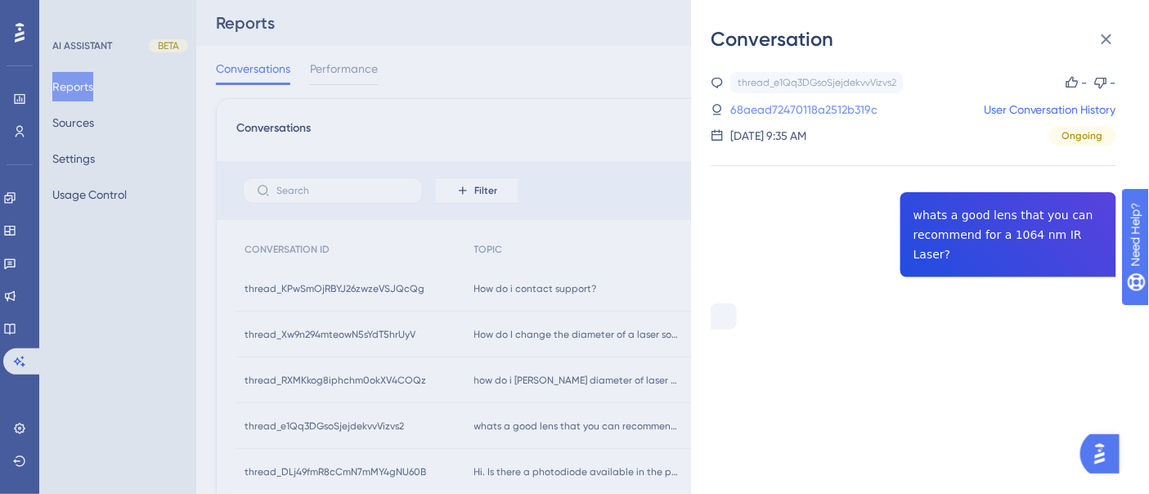
click at [825, 106] on link "68aead72470118a2512b319c" at bounding box center [803, 110] width 147 height 20
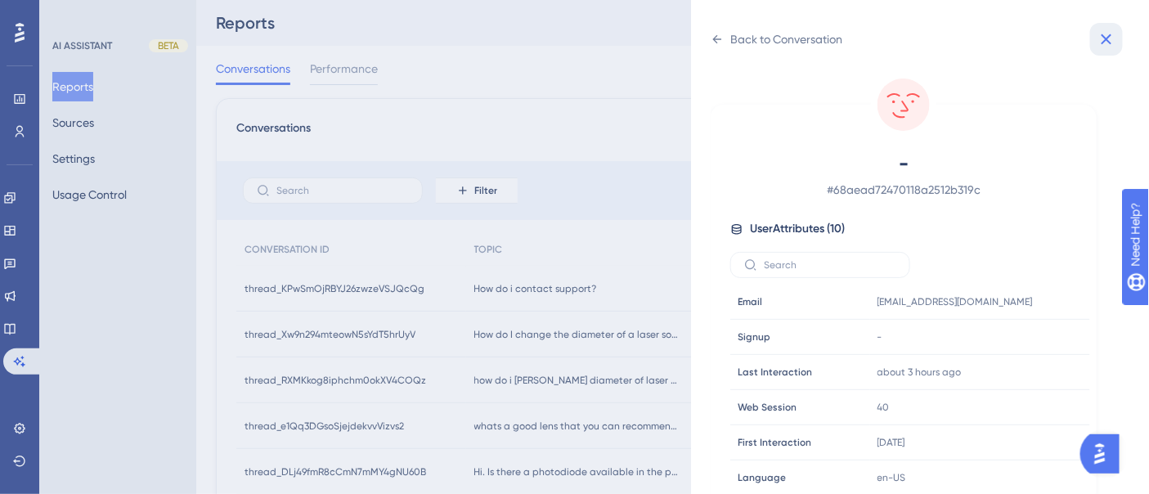
click at [1110, 45] on icon at bounding box center [1107, 39] width 20 height 20
